Goal: Task Accomplishment & Management: Use online tool/utility

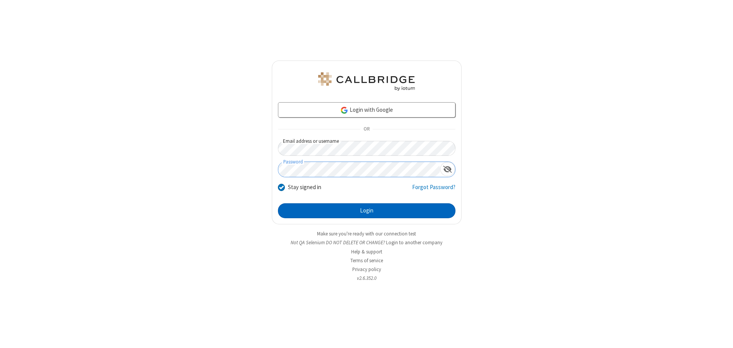
click at [367, 211] on button "Login" at bounding box center [367, 211] width 178 height 15
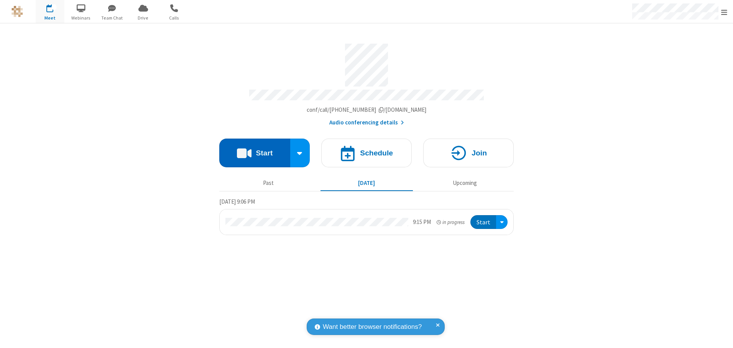
click at [255, 150] on button "Start" at bounding box center [254, 153] width 71 height 29
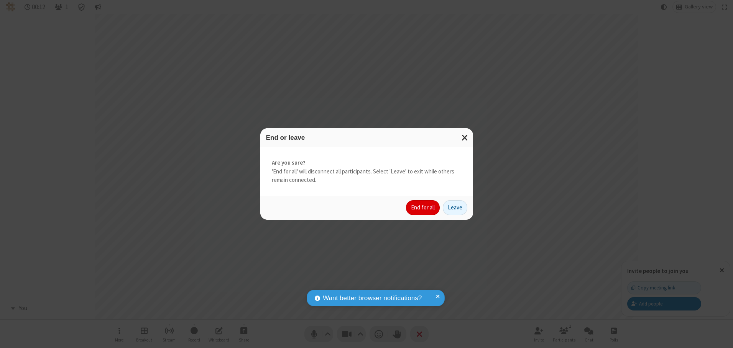
click at [423, 208] on button "End for all" at bounding box center [423, 208] width 34 height 15
